Goal: Task Accomplishment & Management: Use online tool/utility

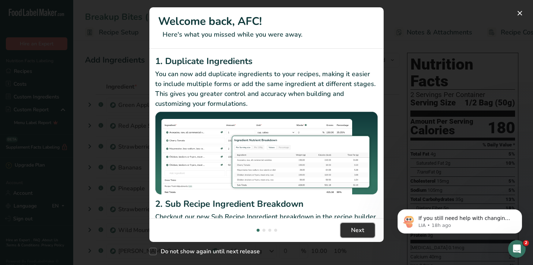
click at [354, 235] on button "Next" at bounding box center [357, 230] width 34 height 15
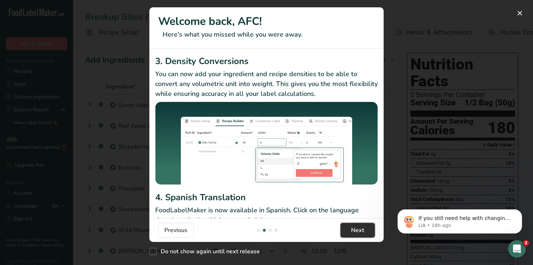
click at [354, 235] on button "Next" at bounding box center [357, 230] width 34 height 15
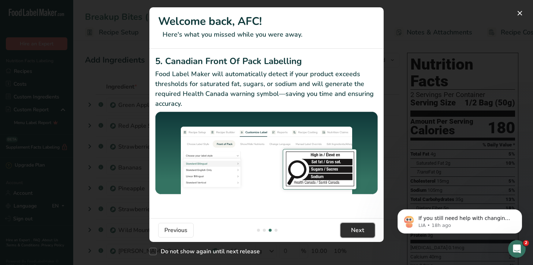
click at [354, 235] on button "Next" at bounding box center [357, 230] width 34 height 15
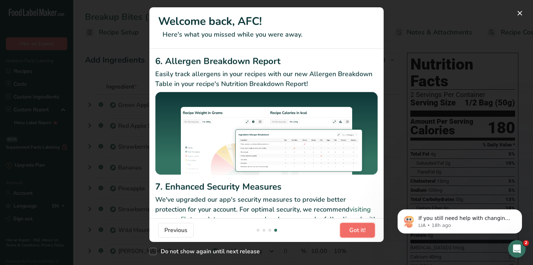
click at [354, 235] on button "Got it!" at bounding box center [357, 230] width 35 height 15
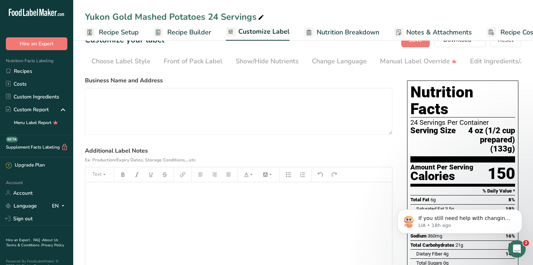
scroll to position [0, 104]
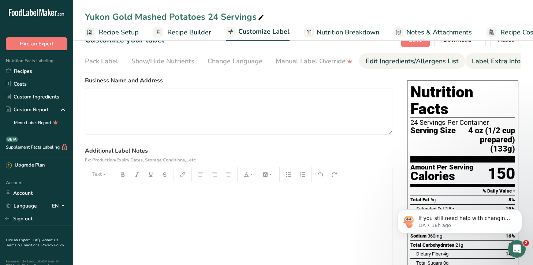
click at [430, 61] on div "Edit Ingredients/Allergens List" at bounding box center [412, 61] width 93 height 10
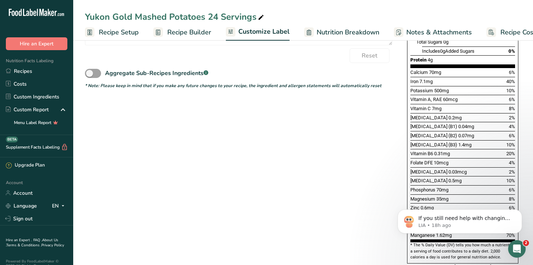
scroll to position [0, 0]
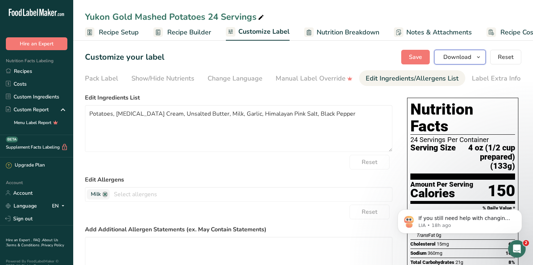
click at [467, 57] on span "Download" at bounding box center [457, 57] width 28 height 9
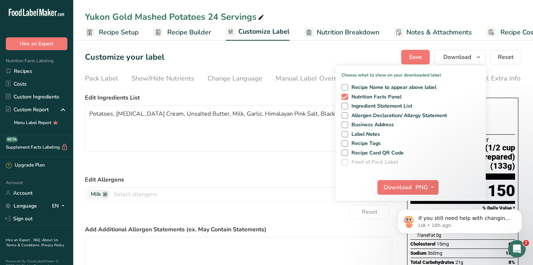
click at [341, 106] on div "Recipe Name to appear above label Nutrition Facts Panel Ingredient Statement Li…" at bounding box center [411, 123] width 150 height 84
click at [346, 106] on span at bounding box center [344, 106] width 7 height 7
click at [346, 106] on input "Ingredient Statement List" at bounding box center [343, 106] width 5 height 5
checkbox input "true"
click at [345, 116] on span at bounding box center [344, 115] width 7 height 7
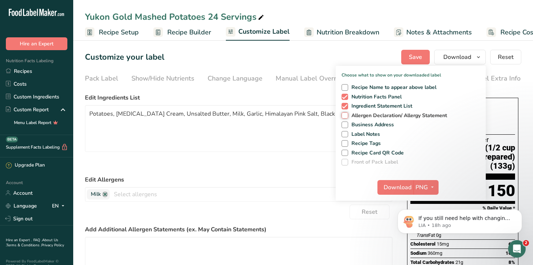
click at [345, 116] on input "Allergen Declaration/ Allergy Statement" at bounding box center [343, 115] width 5 height 5
checkbox input "true"
click at [392, 184] on span "Download" at bounding box center [398, 187] width 28 height 9
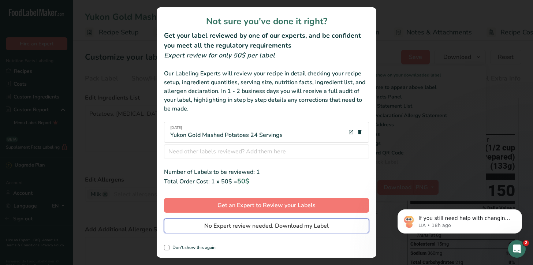
click at [242, 228] on span "No Expert review needed. Download my Label" at bounding box center [266, 225] width 124 height 9
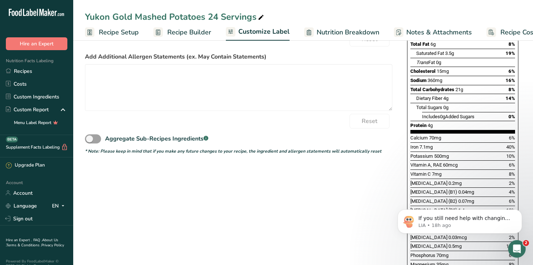
scroll to position [207, 0]
